Goal: Information Seeking & Learning: Find specific fact

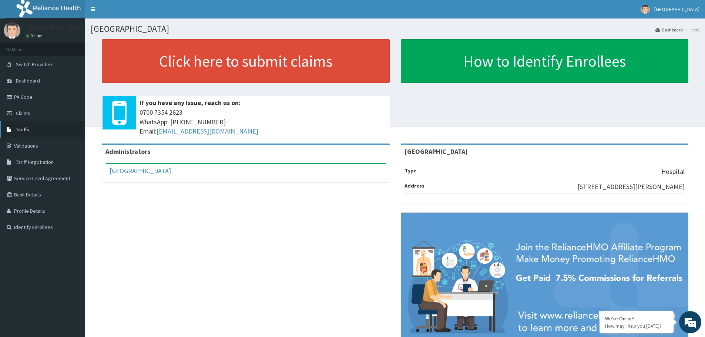
click at [29, 132] on link "Tariffs" at bounding box center [42, 129] width 85 height 16
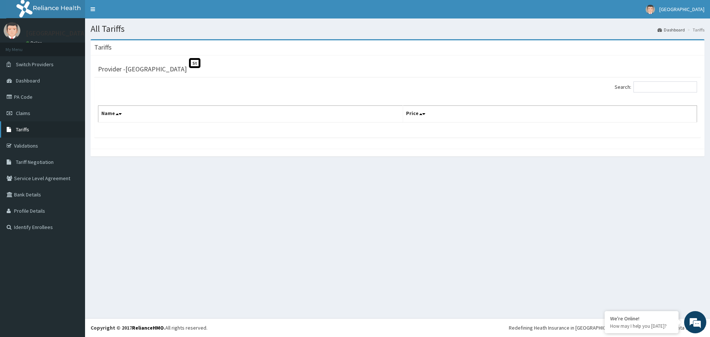
click at [34, 134] on link "Tariffs" at bounding box center [42, 129] width 85 height 16
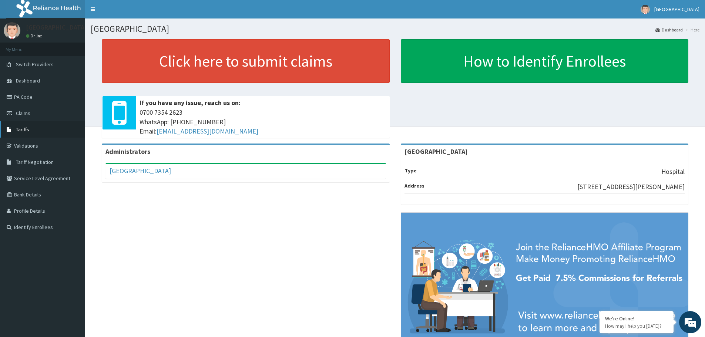
click at [26, 133] on link "Tariffs" at bounding box center [42, 129] width 85 height 16
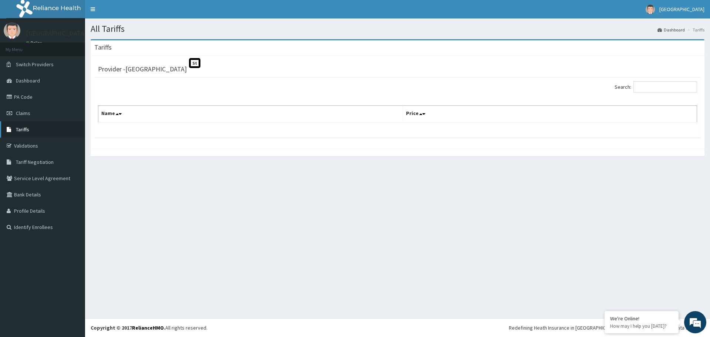
click at [22, 126] on span "Tariffs" at bounding box center [22, 129] width 13 height 7
click at [27, 119] on link "Claims" at bounding box center [42, 113] width 85 height 16
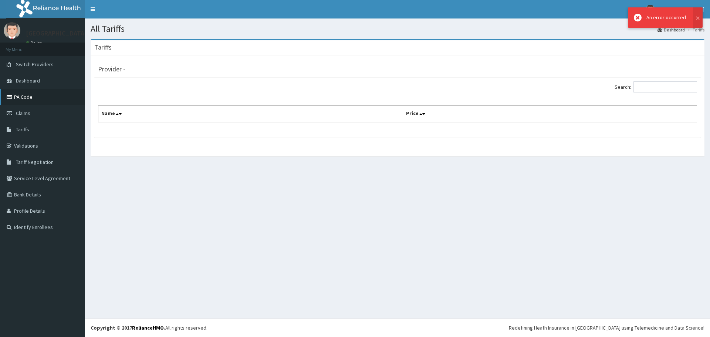
click at [36, 101] on link "PA Code" at bounding box center [42, 97] width 85 height 16
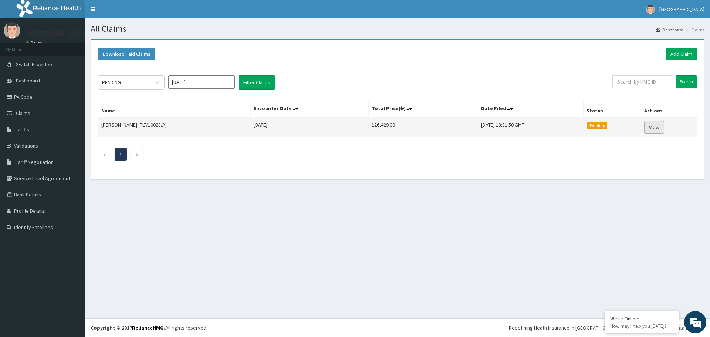
click at [656, 128] on link "View" at bounding box center [654, 127] width 20 height 13
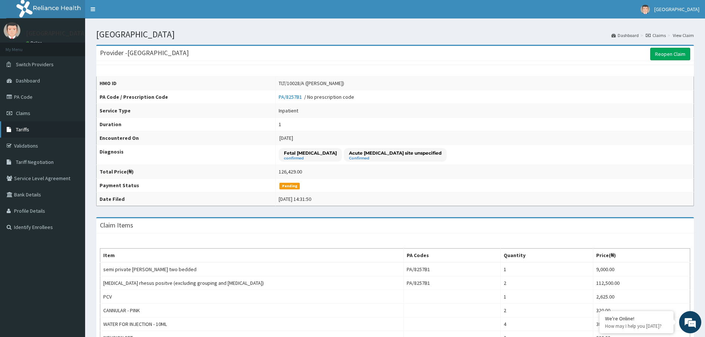
click at [40, 131] on link "Tariffs" at bounding box center [42, 129] width 85 height 16
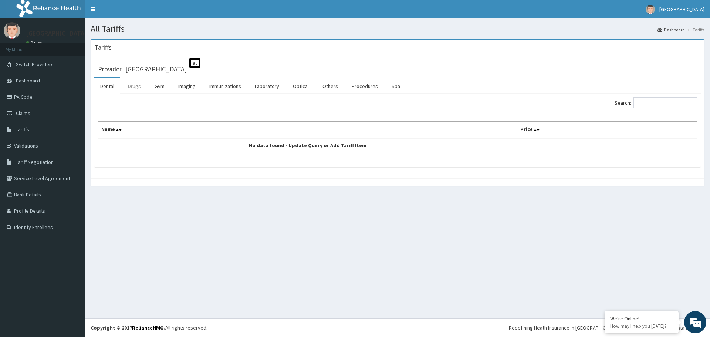
click at [130, 81] on link "Drugs" at bounding box center [134, 86] width 25 height 16
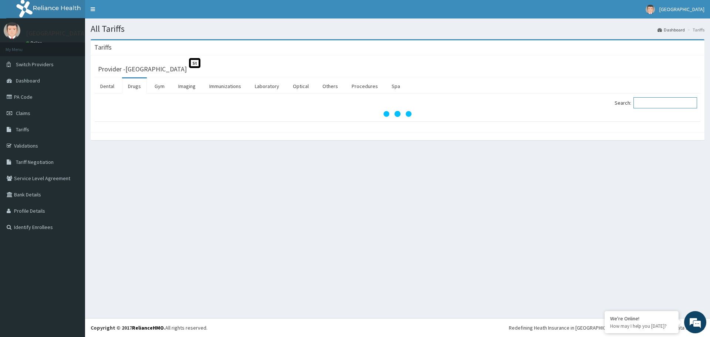
click at [656, 106] on input "Search:" at bounding box center [666, 102] width 64 height 11
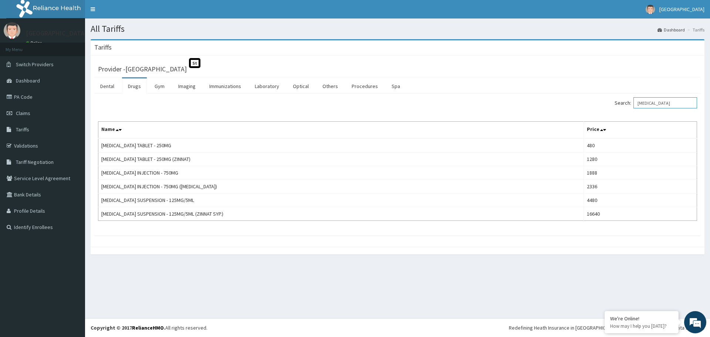
drag, startPoint x: 671, startPoint y: 101, endPoint x: 558, endPoint y: 107, distance: 112.2
click at [561, 106] on div "Search: CEFUROXIME" at bounding box center [550, 103] width 294 height 13
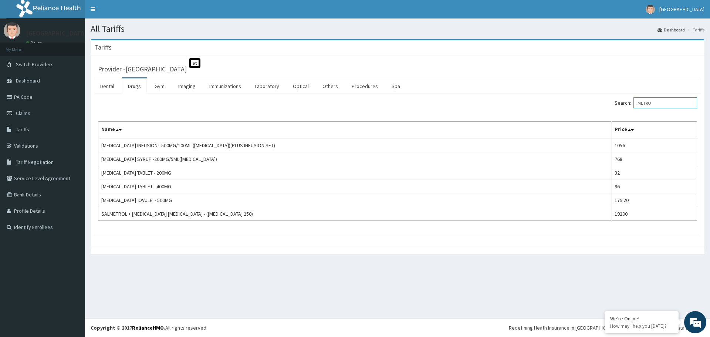
drag, startPoint x: 675, startPoint y: 102, endPoint x: 600, endPoint y: 107, distance: 74.9
click at [603, 107] on div "Search: METRO" at bounding box center [550, 103] width 294 height 13
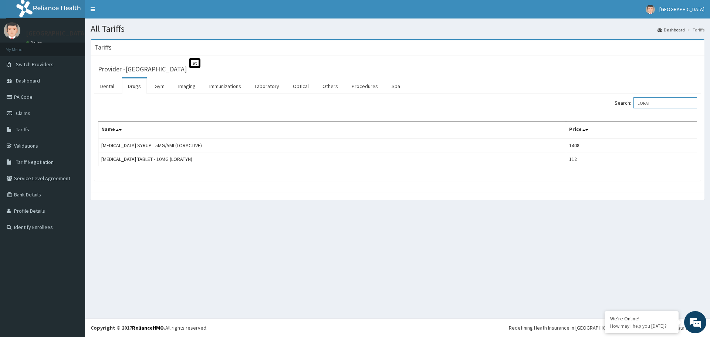
drag, startPoint x: 663, startPoint y: 102, endPoint x: 592, endPoint y: 104, distance: 71.0
click at [597, 104] on div "Search: LORAT" at bounding box center [550, 103] width 294 height 13
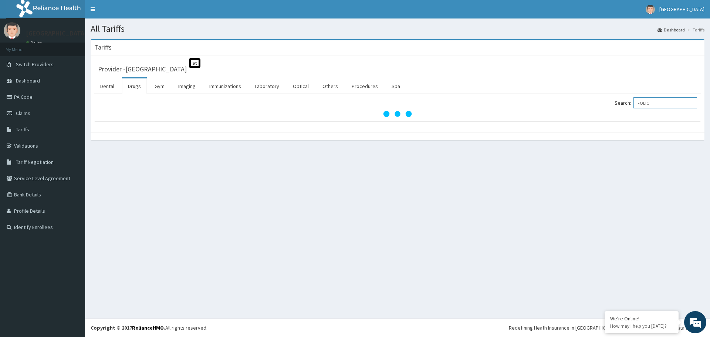
type input "FOLIC"
